Goal: Information Seeking & Learning: Learn about a topic

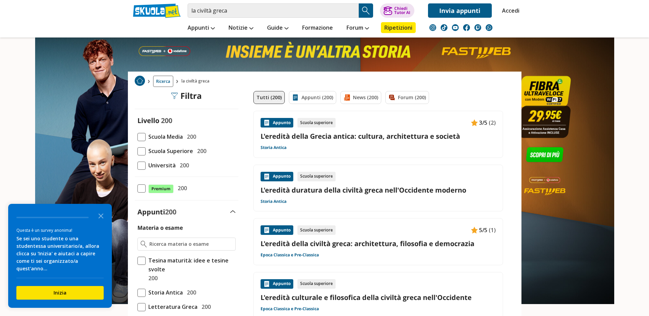
click at [169, 139] on span "Scuola Media" at bounding box center [164, 136] width 37 height 9
click at [137, 137] on input "Scuola Media 200" at bounding box center [137, 137] width 0 height 0
checkbox input "true"
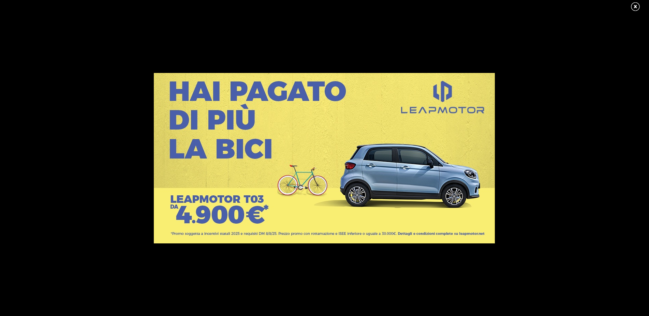
click at [635, 5] on link at bounding box center [638, 7] width 17 height 10
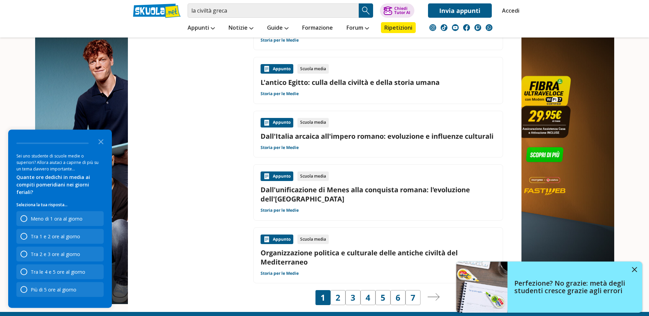
scroll to position [1008, 0]
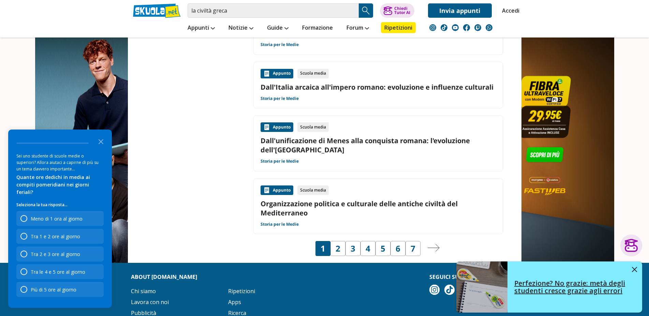
click at [636, 271] on img at bounding box center [634, 269] width 5 height 5
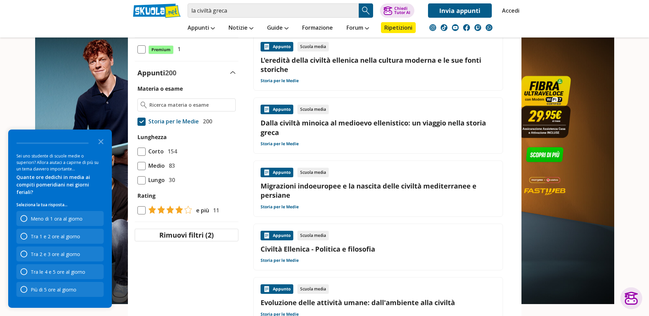
scroll to position [278, 0]
